Goal: Task Accomplishment & Management: Complete application form

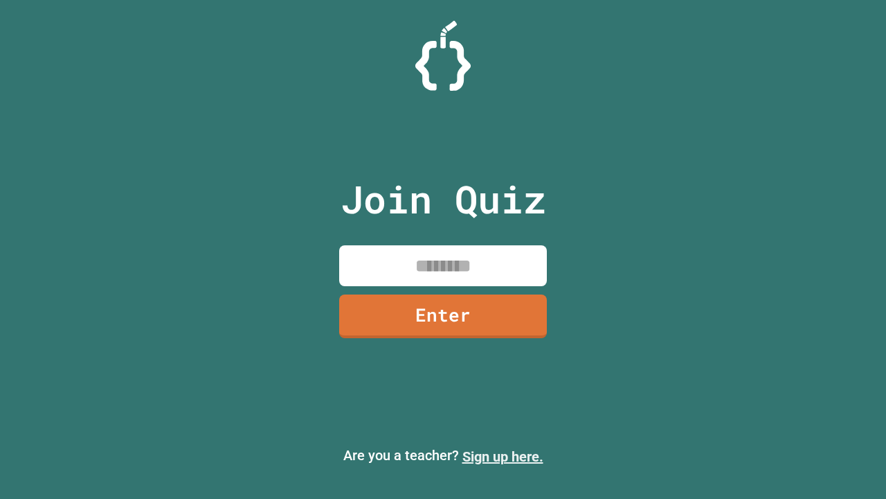
click at [503, 456] on link "Sign up here." at bounding box center [503, 456] width 81 height 17
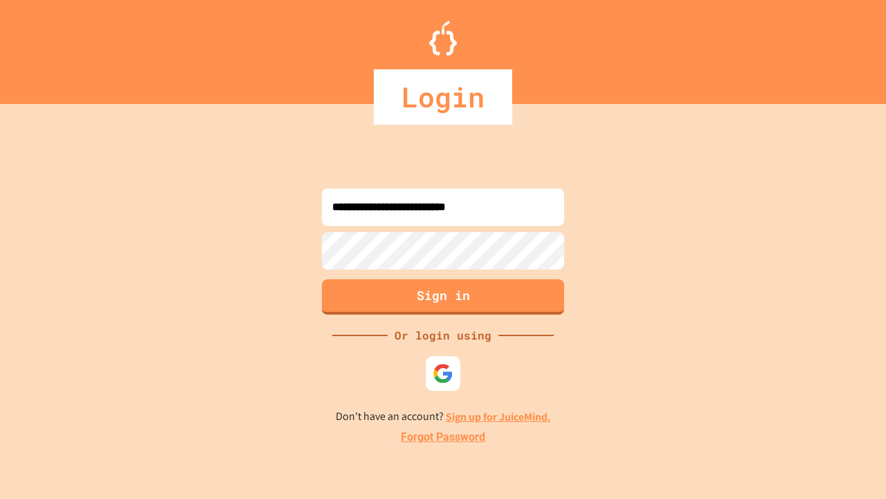
type input "**********"
